Goal: Navigation & Orientation: Find specific page/section

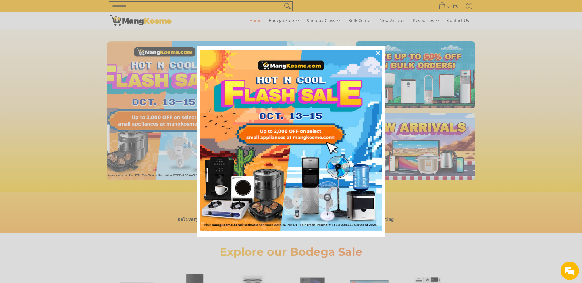
scroll to position [0, 244]
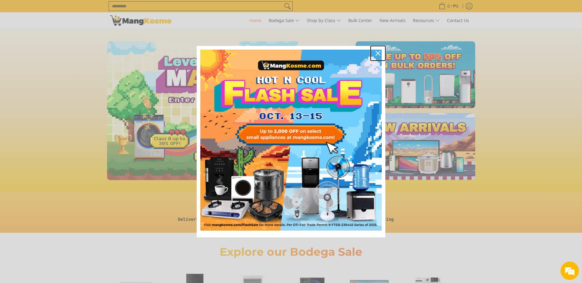
click at [378, 55] on icon "close icon" at bounding box center [377, 53] width 5 height 5
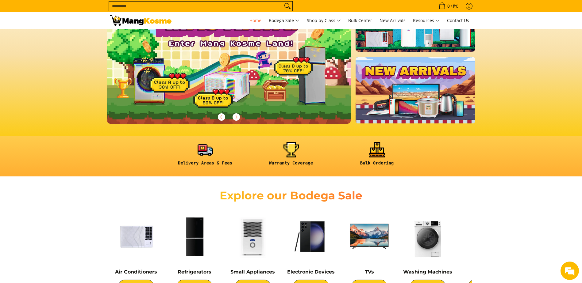
scroll to position [0, 0]
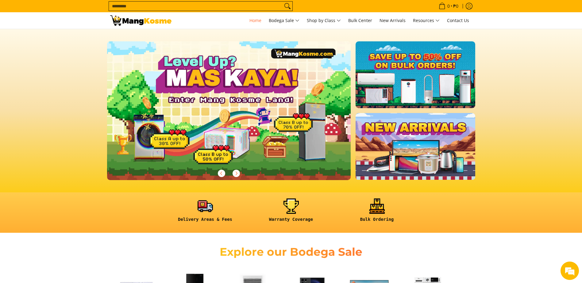
click at [123, 7] on input "Search..." at bounding box center [196, 6] width 174 height 9
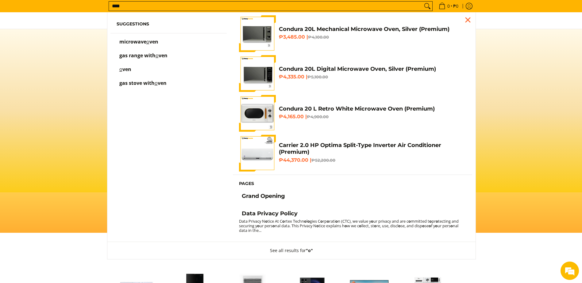
type input "****"
click at [422, 2] on button "Search" at bounding box center [427, 6] width 10 height 9
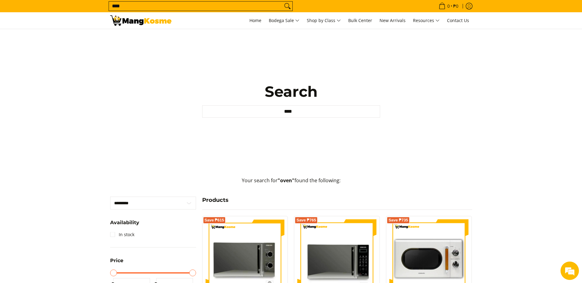
click at [164, 8] on input "****" at bounding box center [196, 6] width 174 height 9
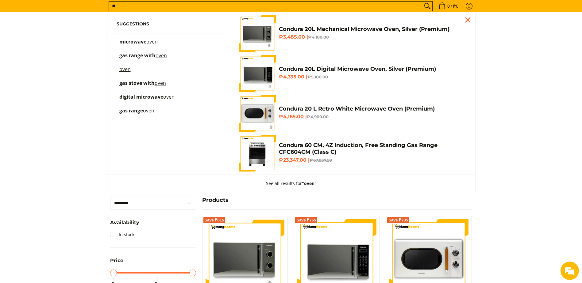
type input "*"
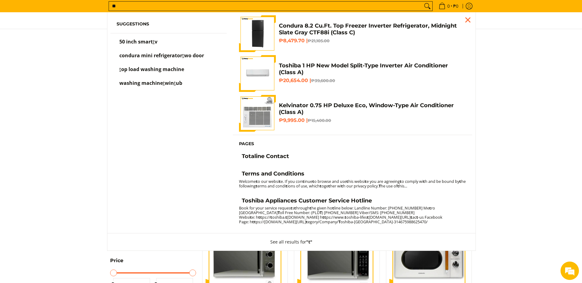
type input "**"
click at [422, 2] on button "Search" at bounding box center [427, 6] width 10 height 9
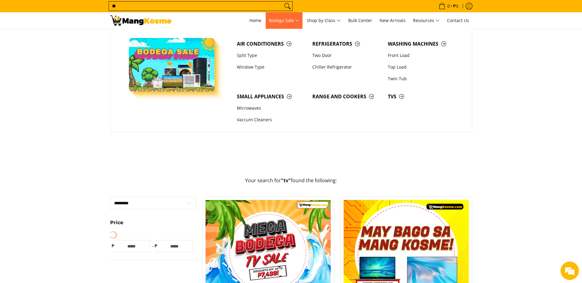
click at [288, 21] on span "Bodega Sale" at bounding box center [284, 21] width 31 height 8
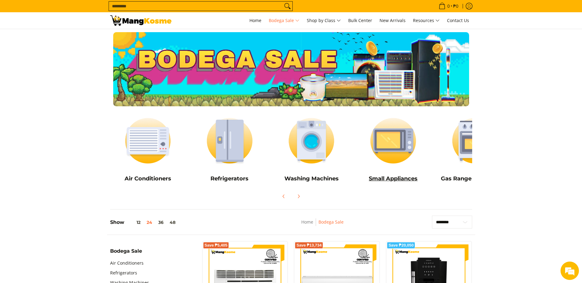
drag, startPoint x: 440, startPoint y: 163, endPoint x: 384, endPoint y: 152, distance: 56.9
click at [384, 152] on div "Air Conditioners Refrigerators Washing Machines" at bounding box center [311, 147] width 409 height 77
click at [398, 151] on img at bounding box center [393, 141] width 76 height 57
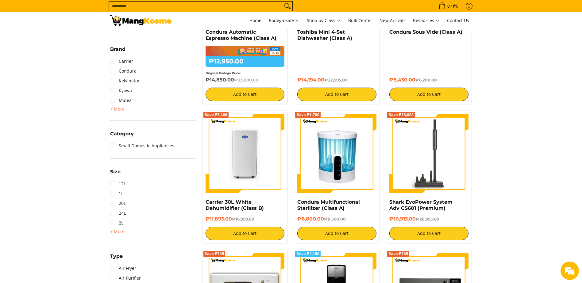
scroll to position [193, 0]
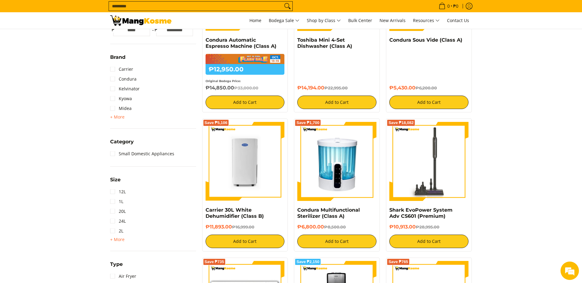
click at [181, 9] on input "Search..." at bounding box center [196, 6] width 174 height 9
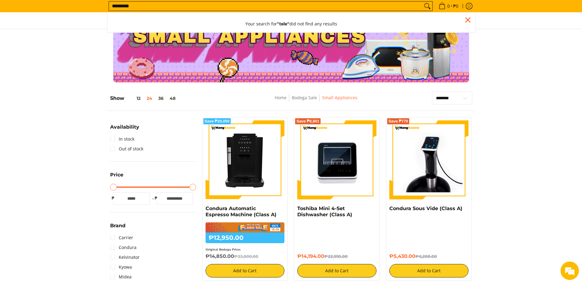
scroll to position [0, 0]
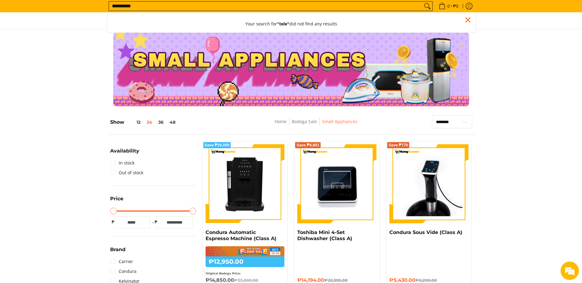
type input "**********"
click at [422, 2] on button "Search" at bounding box center [427, 6] width 10 height 9
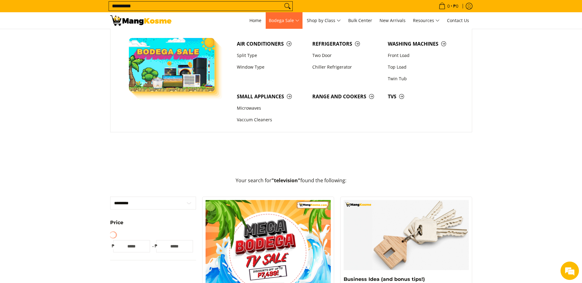
click at [281, 23] on span "Bodega Sale" at bounding box center [284, 21] width 31 height 8
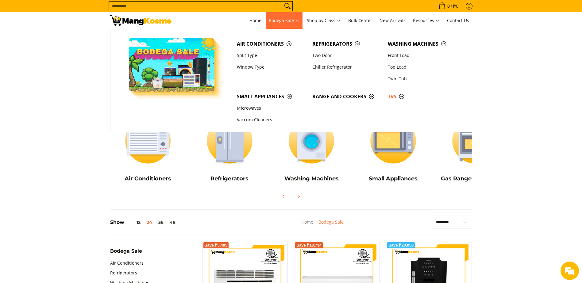
click at [394, 97] on span "TVs" at bounding box center [421, 97] width 69 height 8
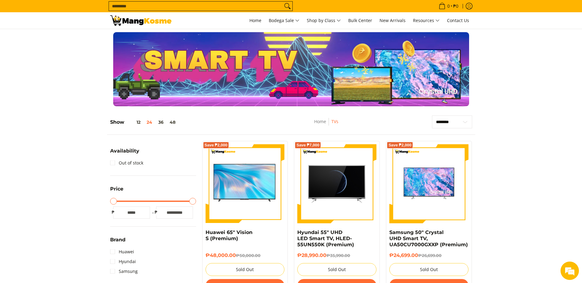
click at [150, 22] on img at bounding box center [140, 20] width 61 height 10
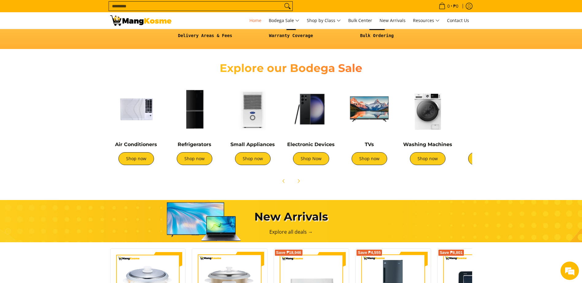
scroll to position [0, 244]
click at [431, 121] on img at bounding box center [427, 109] width 52 height 52
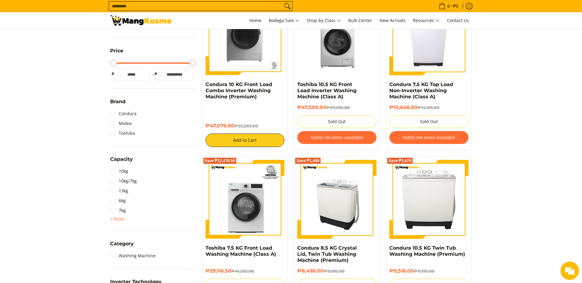
scroll to position [92, 0]
